Goal: Task Accomplishment & Management: Manage account settings

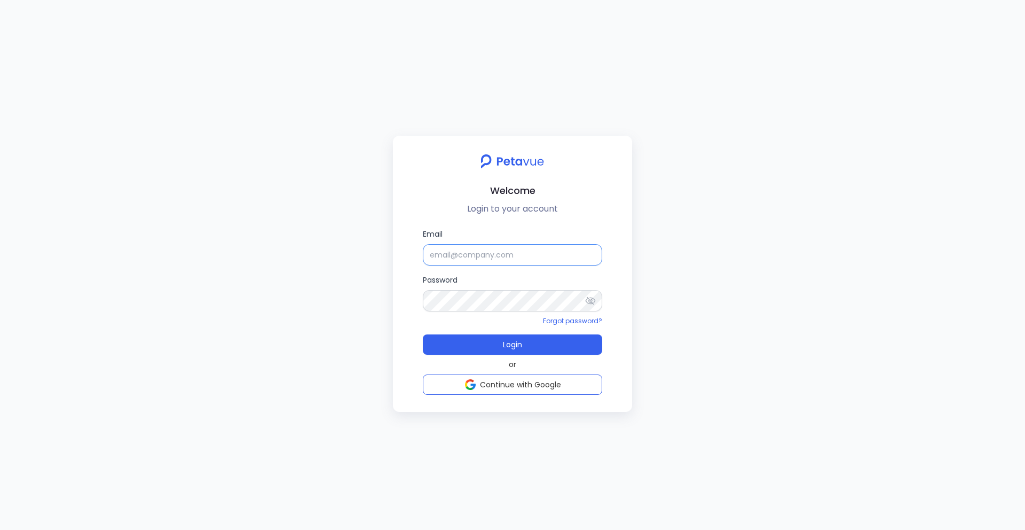
click at [469, 263] on input "Email" at bounding box center [512, 254] width 179 height 21
type input "ijas+sp@petavue.com"
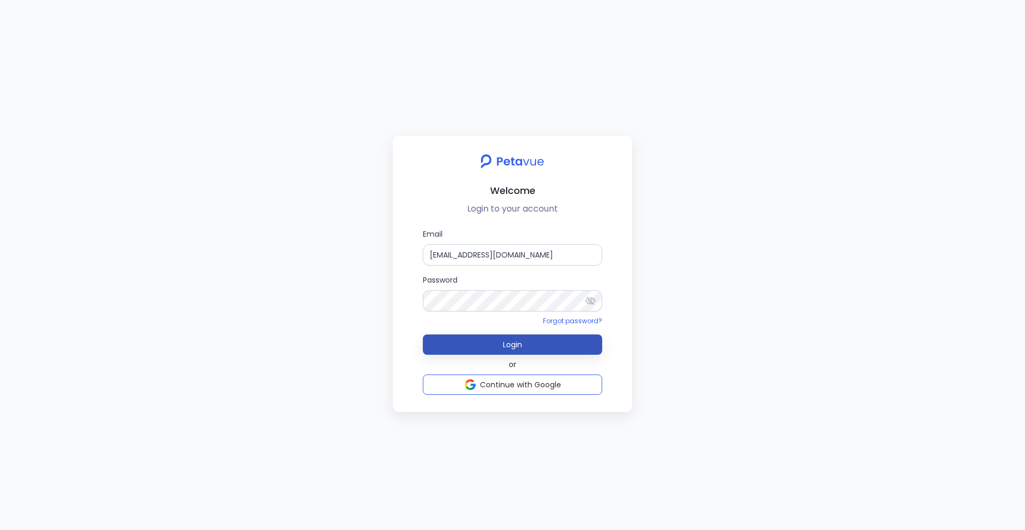
click at [543, 344] on button "Login" at bounding box center [512, 344] width 179 height 20
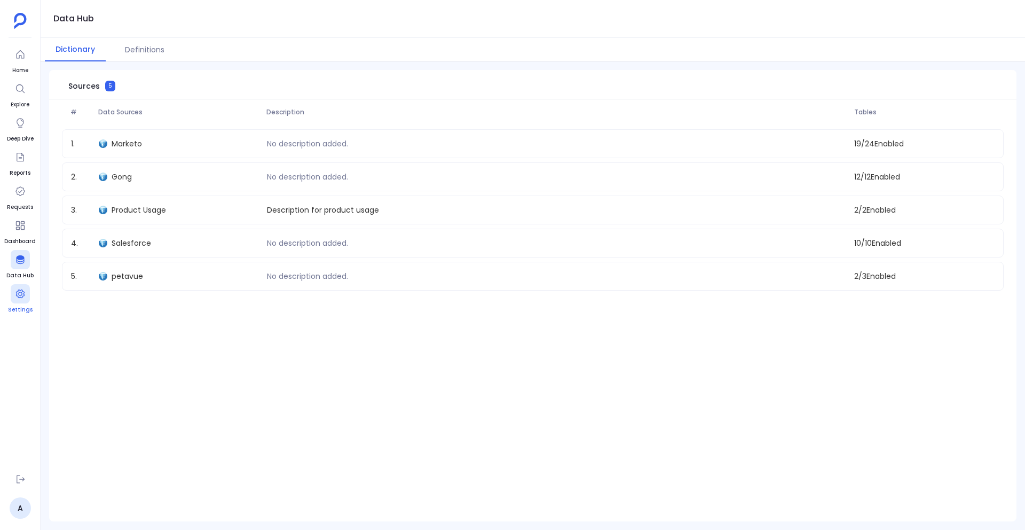
click at [20, 293] on icon at bounding box center [20, 293] width 11 height 11
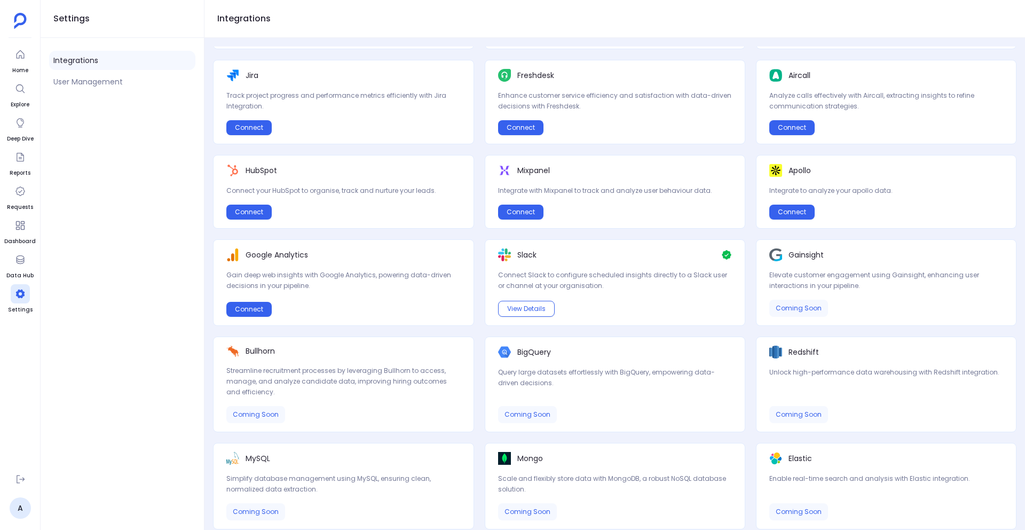
scroll to position [193, 0]
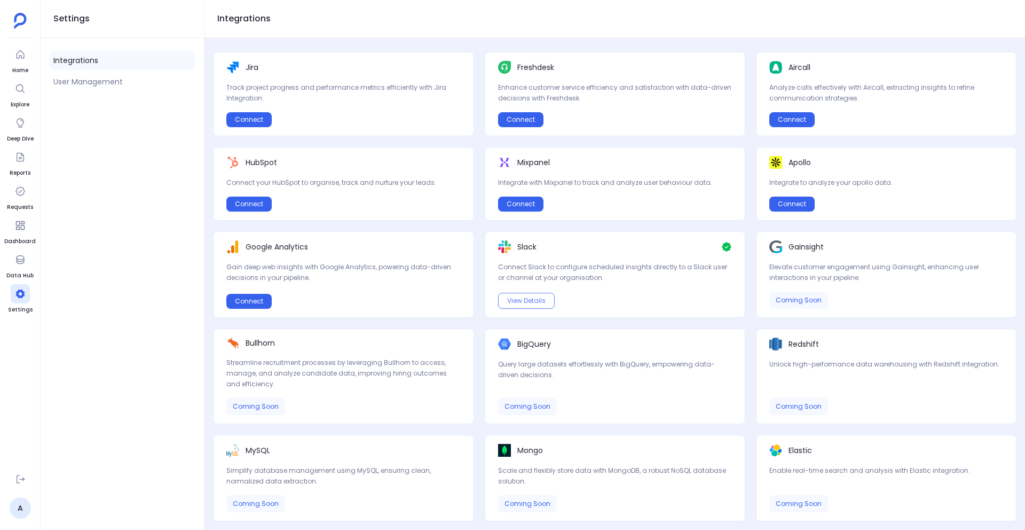
click at [539, 294] on button "View Details" at bounding box center [526, 301] width 57 height 16
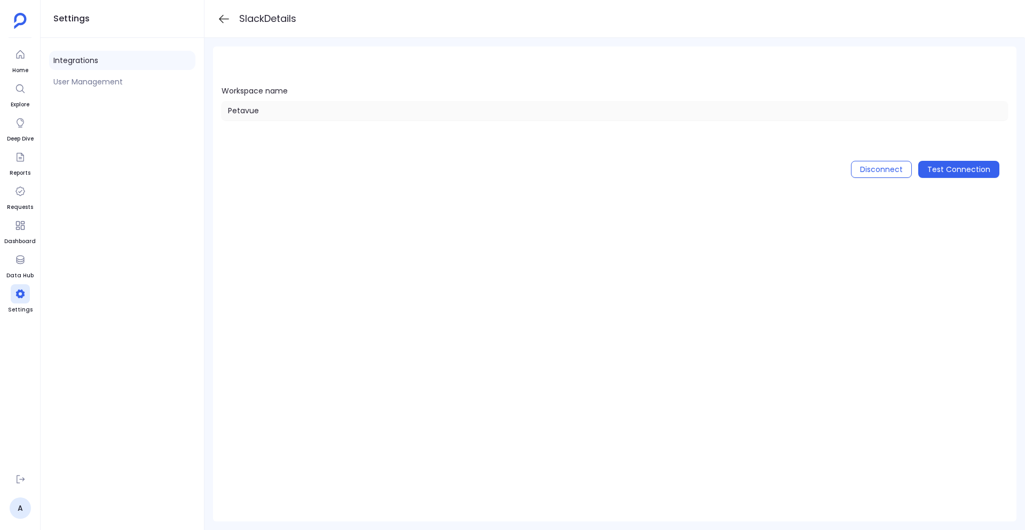
click at [222, 14] on icon at bounding box center [223, 18] width 13 height 13
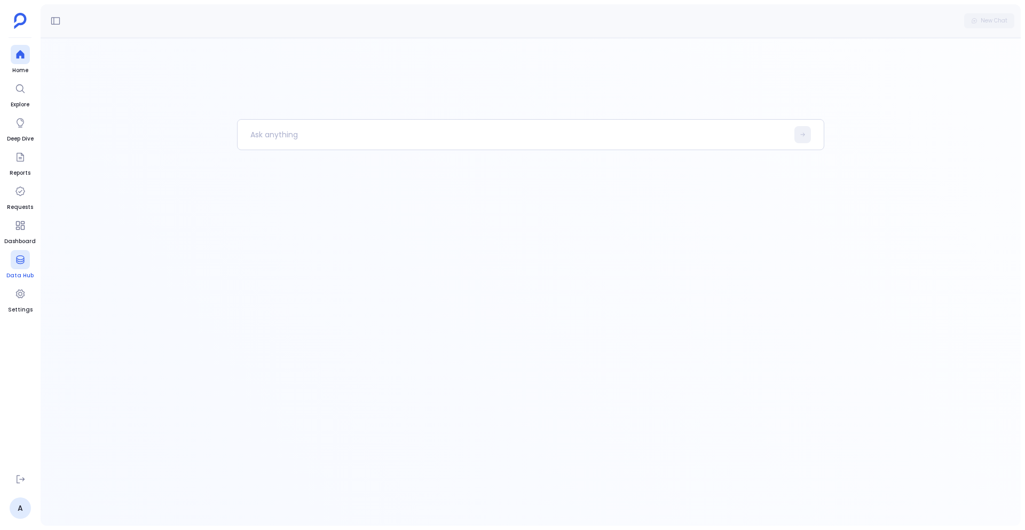
click at [28, 256] on div at bounding box center [20, 259] width 19 height 19
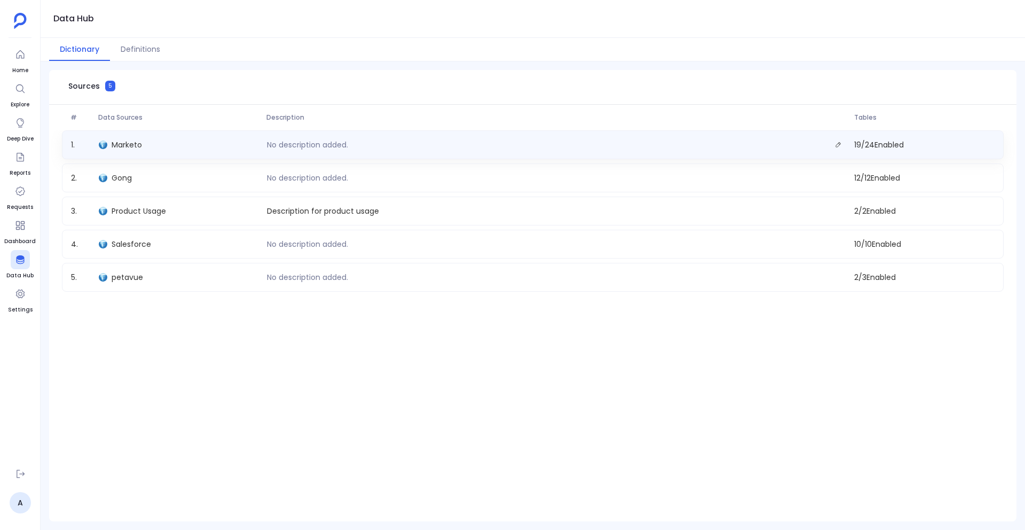
click at [388, 153] on div "1 . Marketo No description added. 19 / 24 Enabled" at bounding box center [533, 144] width 942 height 29
